Goal: Task Accomplishment & Management: Use online tool/utility

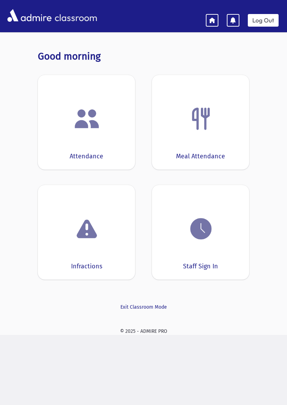
click at [200, 241] on img at bounding box center [201, 229] width 27 height 27
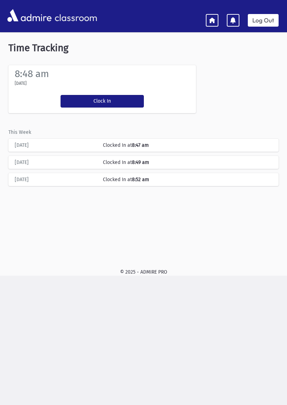
click at [113, 95] on button "Clock In" at bounding box center [102, 101] width 83 height 13
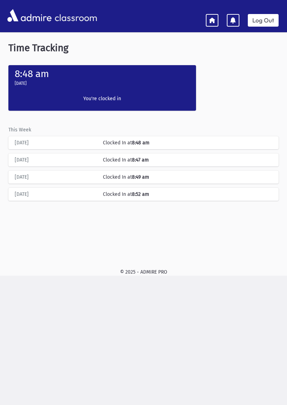
click at [260, 20] on link "Log Out" at bounding box center [263, 20] width 31 height 13
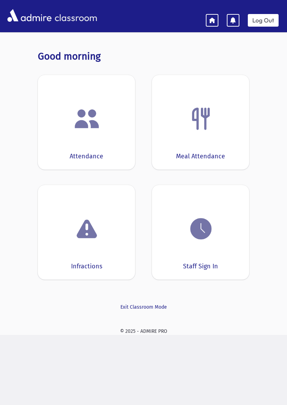
click at [205, 237] on img at bounding box center [201, 229] width 27 height 27
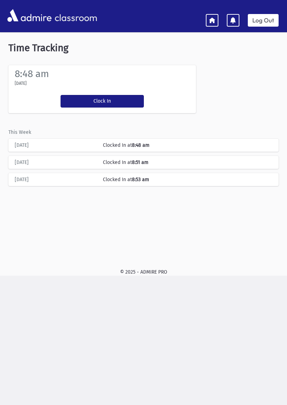
click at [100, 93] on div "Clock In You're clocked in" at bounding box center [102, 101] width 90 height 24
click at [122, 98] on button "Clock In" at bounding box center [102, 101] width 83 height 13
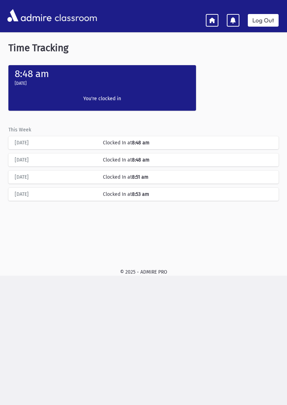
click at [258, 18] on link "Log Out" at bounding box center [263, 20] width 31 height 13
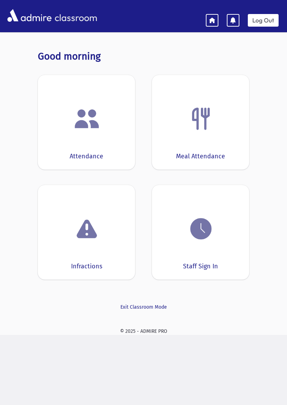
click at [212, 239] on img at bounding box center [201, 229] width 27 height 27
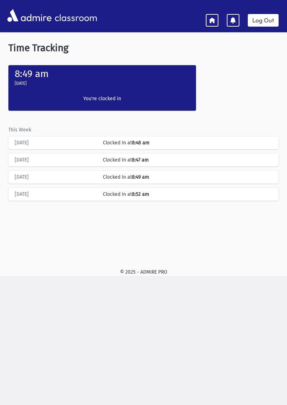
click at [217, 18] on link at bounding box center [212, 20] width 13 height 13
